Goal: Information Seeking & Learning: Compare options

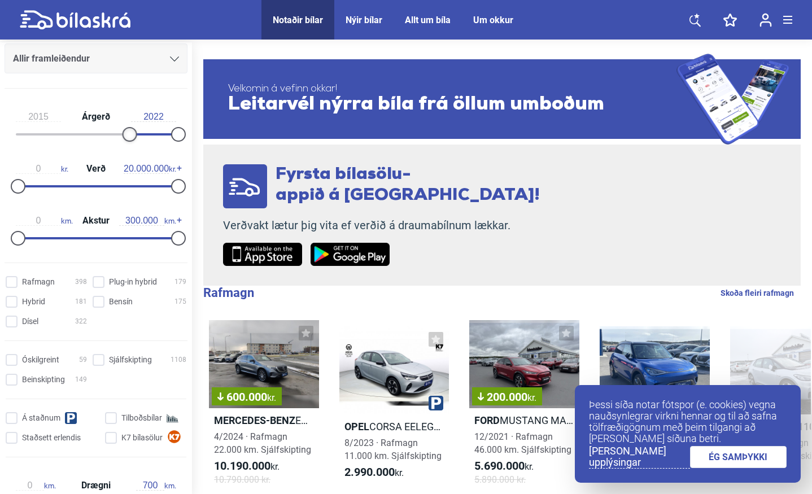
type input "2014"
drag, startPoint x: 19, startPoint y: 136, endPoint x: 123, endPoint y: 141, distance: 103.5
click at [123, 141] on div at bounding box center [122, 134] width 15 height 15
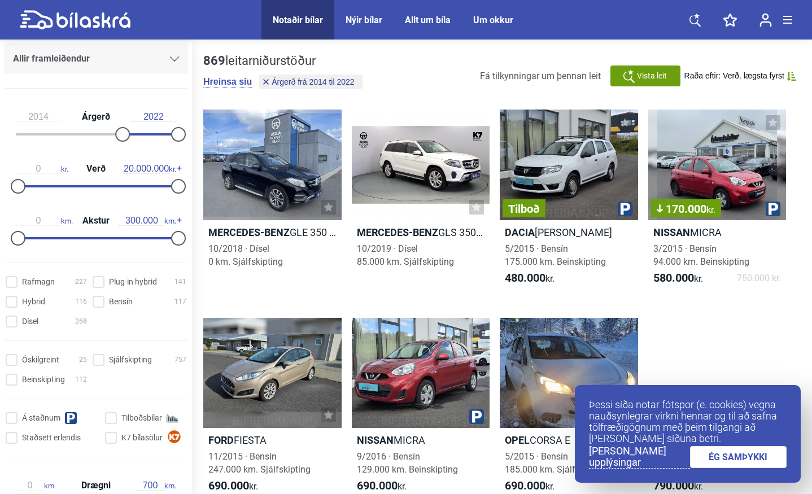
scroll to position [160, 0]
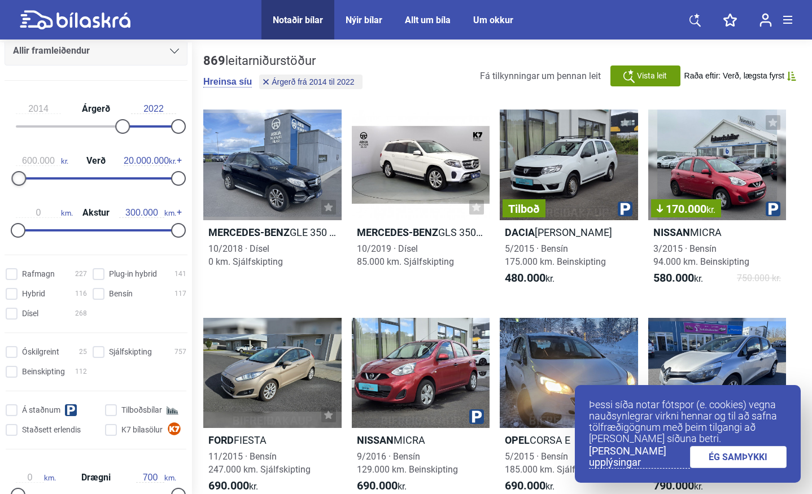
type input "700.000"
drag, startPoint x: 20, startPoint y: 180, endPoint x: 25, endPoint y: 180, distance: 5.7
click at [25, 180] on div at bounding box center [23, 178] width 15 height 15
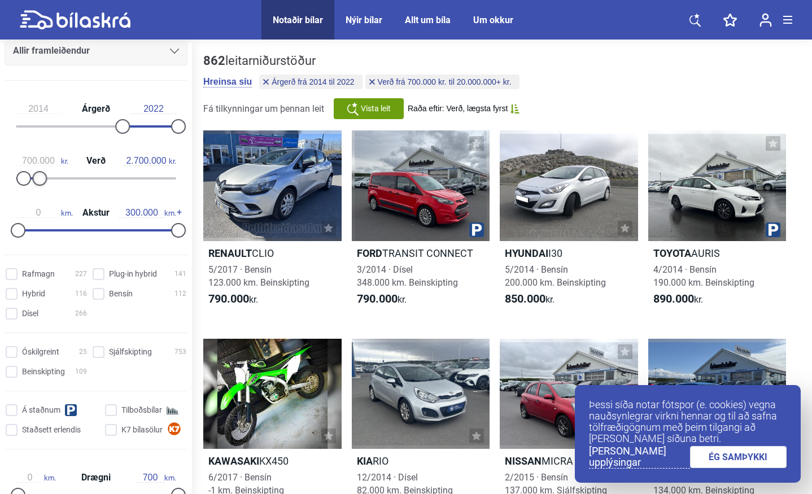
drag, startPoint x: 172, startPoint y: 178, endPoint x: 36, endPoint y: 172, distance: 135.7
click at [36, 172] on div at bounding box center [39, 178] width 15 height 15
type input "1.000.000"
drag, startPoint x: 40, startPoint y: 178, endPoint x: 27, endPoint y: 177, distance: 13.0
click at [27, 177] on div at bounding box center [26, 178] width 15 height 15
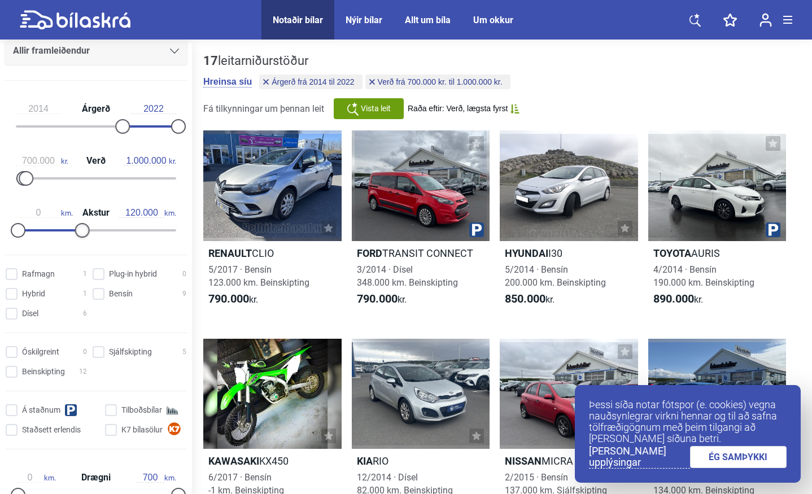
type input "110.000"
drag, startPoint x: 174, startPoint y: 230, endPoint x: 77, endPoint y: 230, distance: 96.6
click at [77, 230] on div at bounding box center [76, 230] width 15 height 15
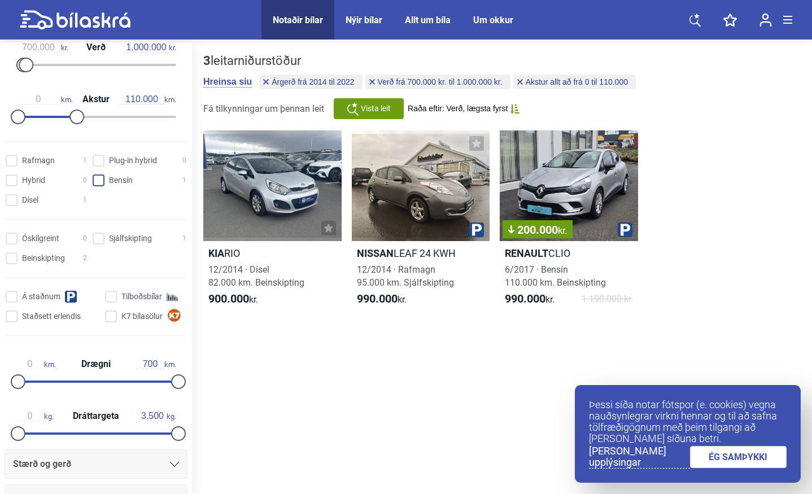
scroll to position [274, 0]
click at [94, 245] on input "Sjálfskipting 1" at bounding box center [141, 239] width 94 height 12
checkbox input "true"
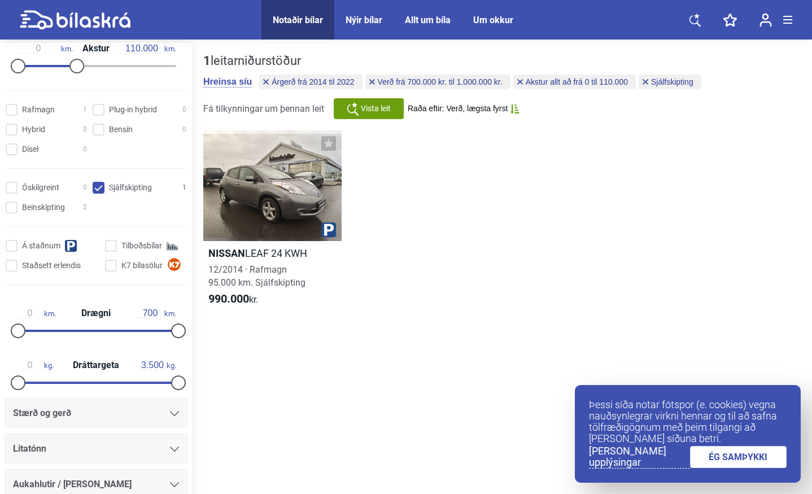
scroll to position [325, 0]
drag, startPoint x: 175, startPoint y: 336, endPoint x: 2, endPoint y: 333, distance: 173.4
click at [2, 333] on div "0 km. Drægni 1 km." at bounding box center [96, 319] width 192 height 52
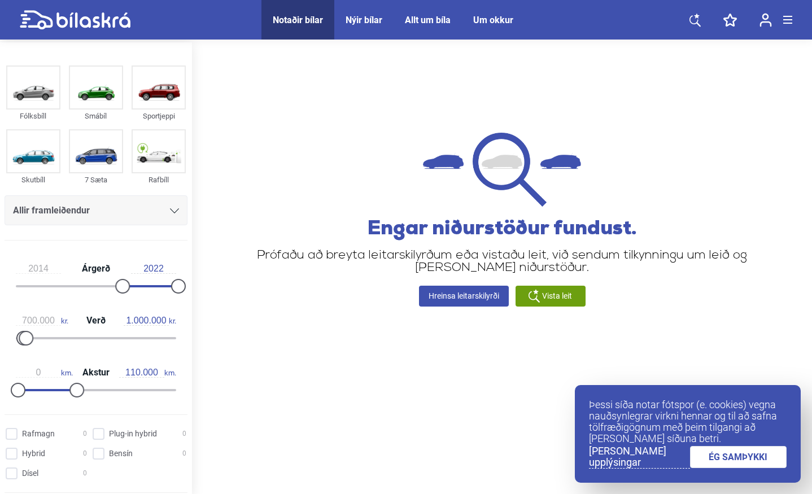
type input "700"
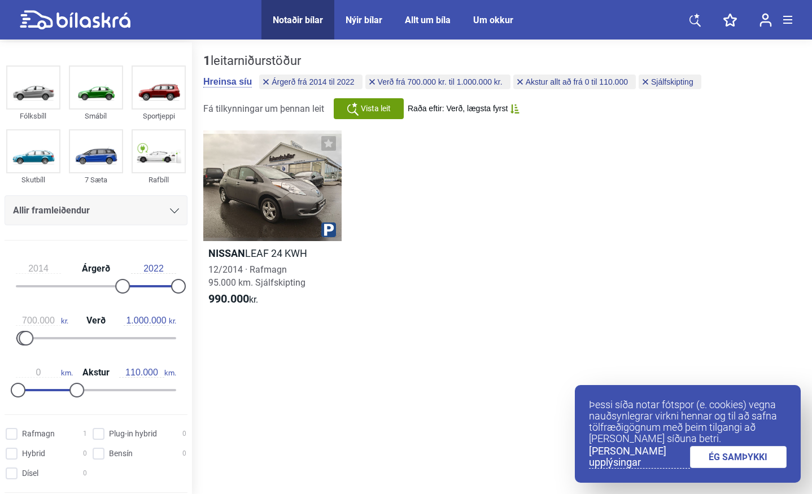
checkbox input "false"
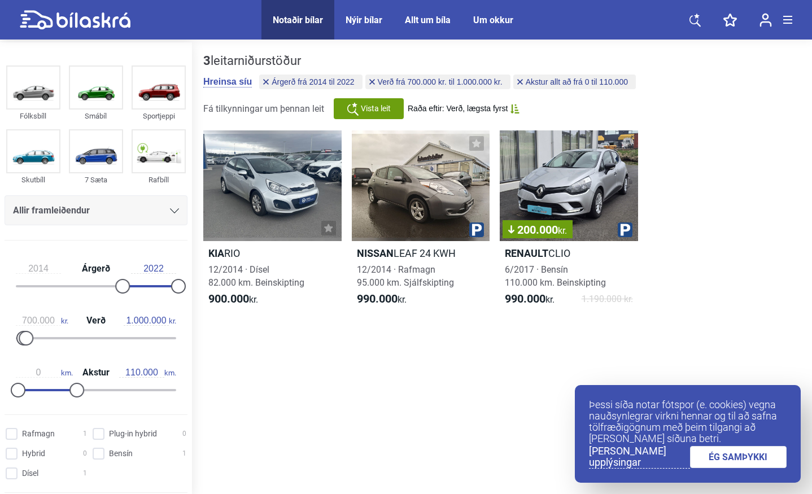
type input "300.000"
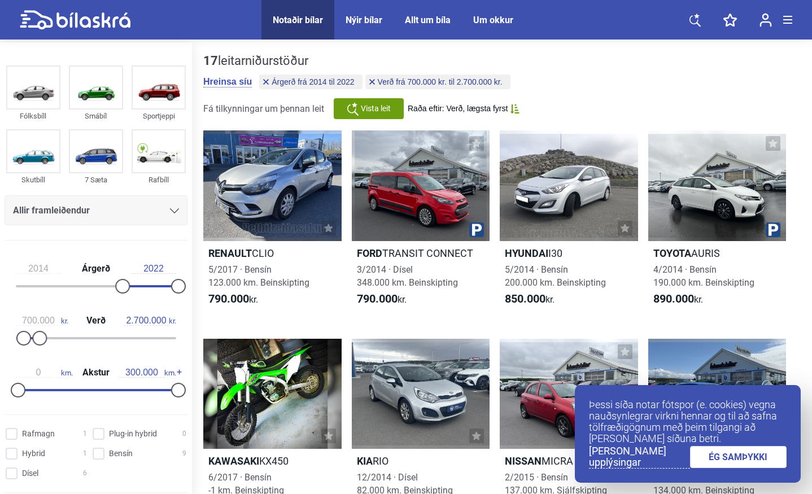
type input "20.000.000"
type input "0"
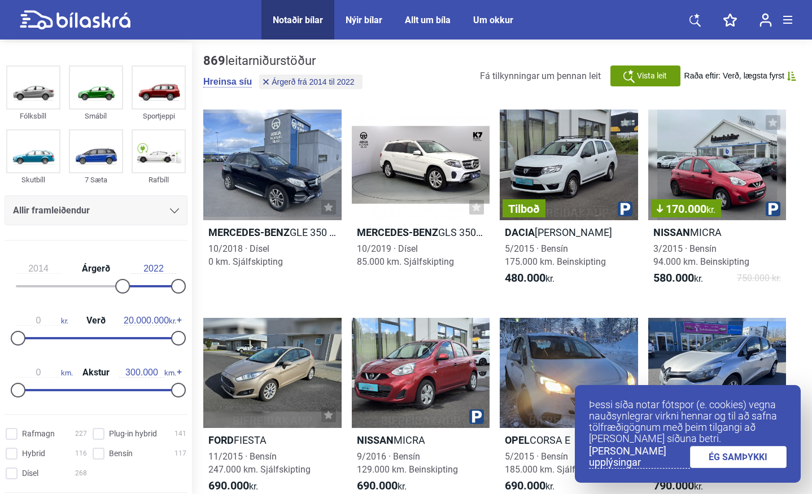
type input "1999"
